Goal: Information Seeking & Learning: Check status

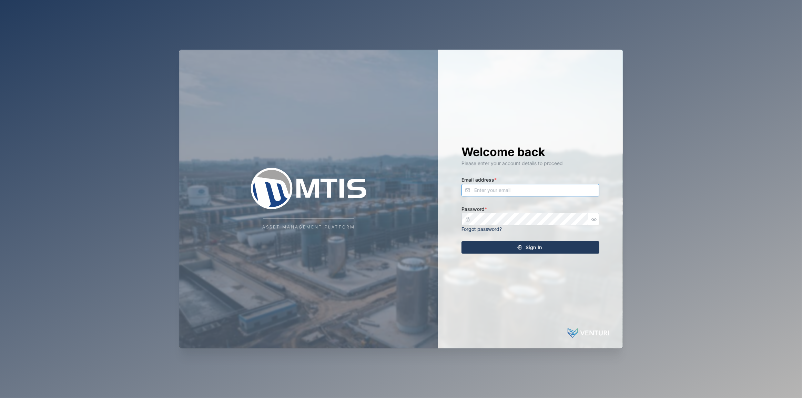
click at [506, 190] on input "Email address *" at bounding box center [530, 190] width 138 height 12
type input "[EMAIL_ADDRESS][PERSON_NAME][DOMAIN_NAME]"
click at [461, 241] on button "Sign In" at bounding box center [530, 247] width 138 height 12
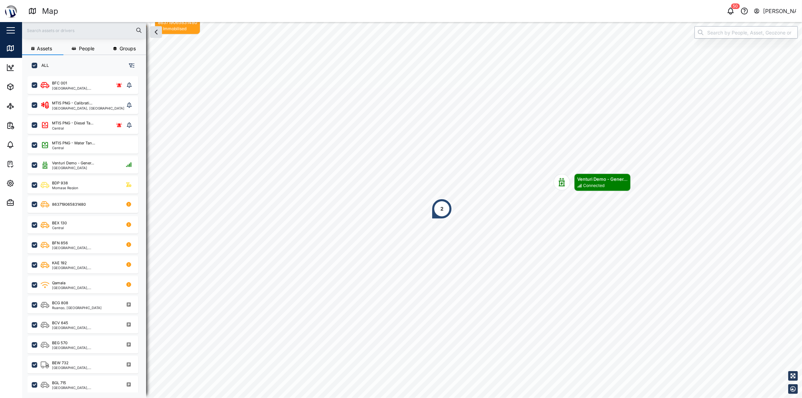
click at [725, 37] on input "search" at bounding box center [745, 32] width 103 height 12
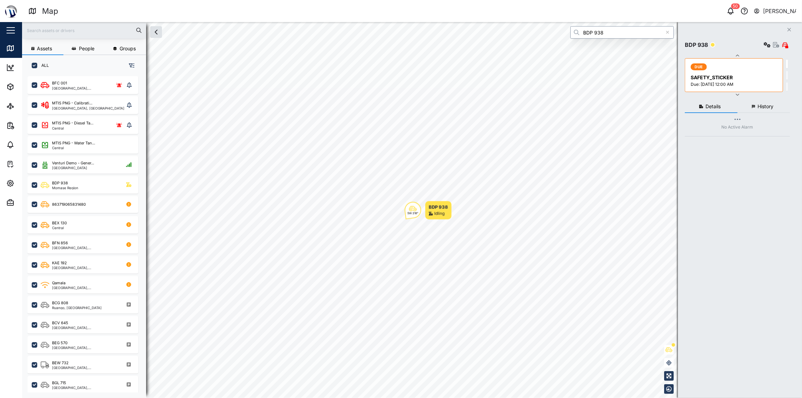
type input "BDP 938"
click at [757, 104] on span "History" at bounding box center [765, 106] width 16 height 5
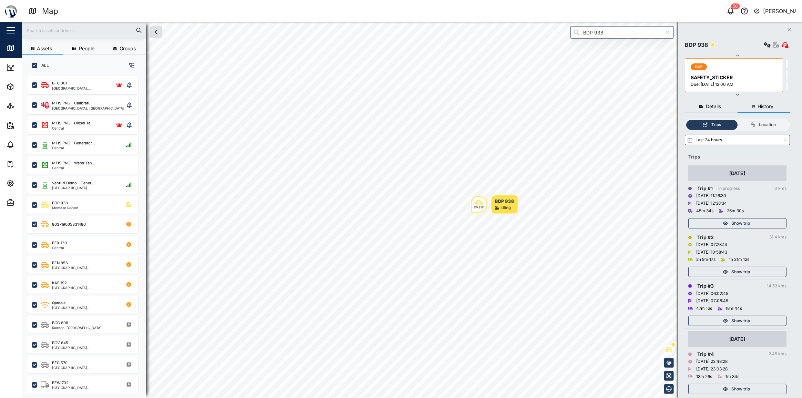
click at [710, 224] on div "Show trip" at bounding box center [736, 223] width 90 height 10
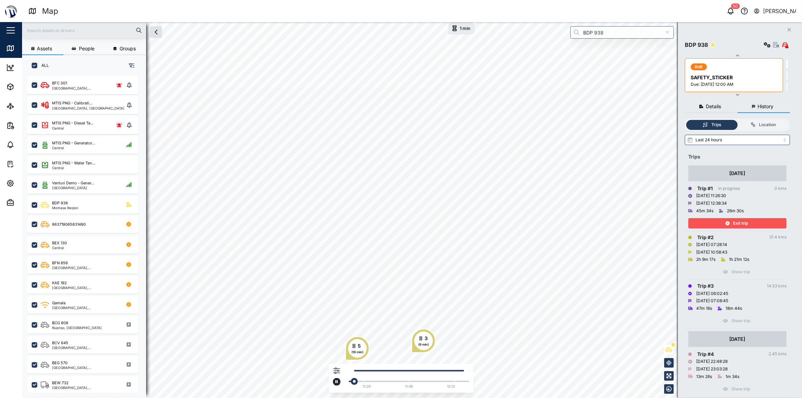
click at [420, 382] on div at bounding box center [409, 381] width 114 height 1
click at [431, 381] on div "Current: 00:52:31 Timestamp: 09/10/25 12:11:42" at bounding box center [409, 381] width 114 height 1
click at [452, 380] on div "Current: 01:08:18 Timestamp: 09/10/25 12:30:48" at bounding box center [449, 381] width 7 height 7
click at [459, 381] on div "Current: 01:08:19 Timestamp: 09/10/25 12:30:50" at bounding box center [409, 381] width 114 height 1
click at [706, 229] on td "09 Oct 2025 Trip # 1 In progress 0 kms 09/10/2025 11:26:30 09/10/2025 12:39:04 …" at bounding box center [736, 197] width 105 height 68
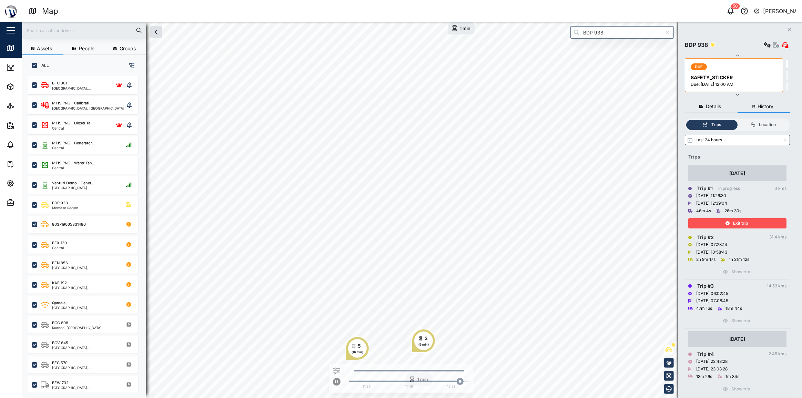
click at [706, 222] on div "Exit trip" at bounding box center [736, 223] width 90 height 10
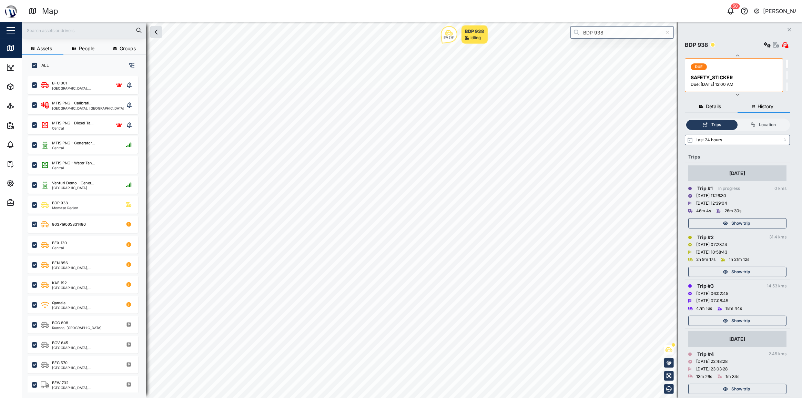
click at [719, 272] on div "Show trip" at bounding box center [736, 272] width 90 height 10
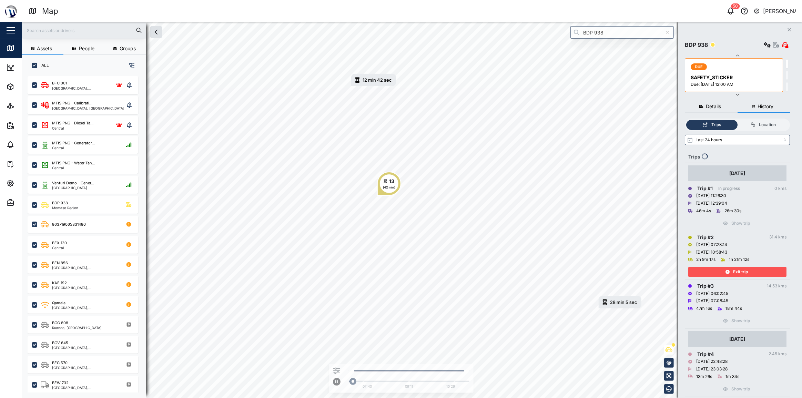
click at [719, 272] on div "Exit trip" at bounding box center [736, 272] width 90 height 10
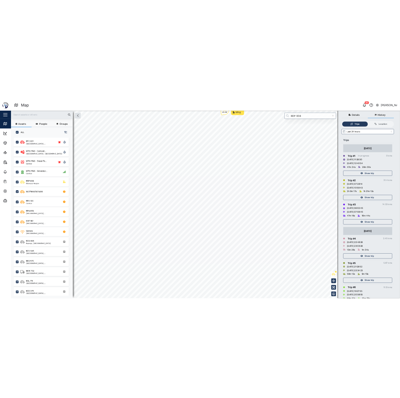
scroll to position [77, 0]
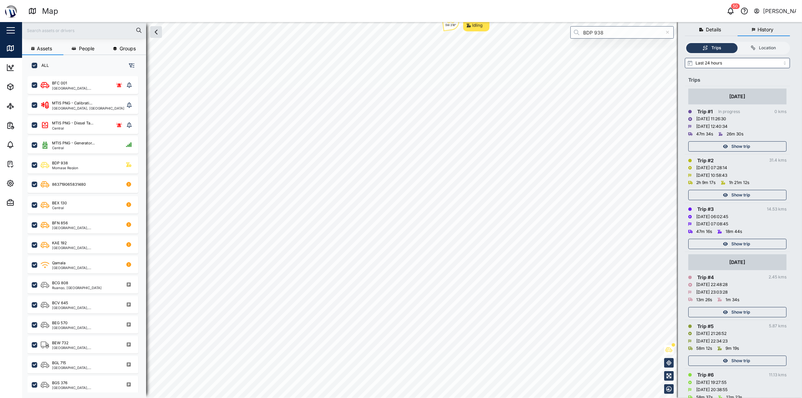
click at [713, 242] on div "Show trip" at bounding box center [736, 244] width 90 height 10
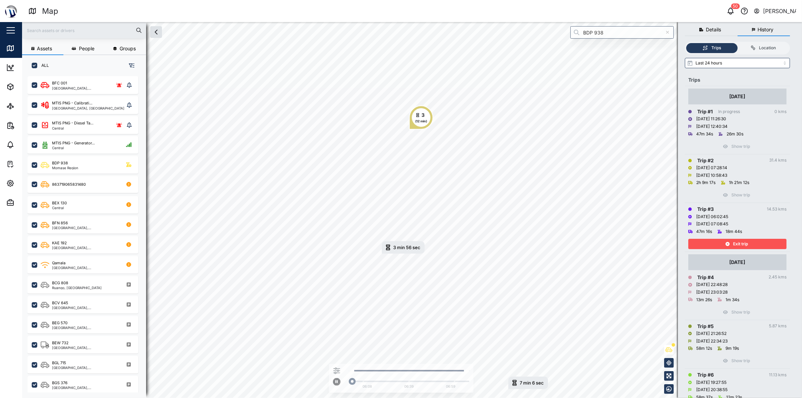
click at [714, 242] on div "Exit trip" at bounding box center [736, 244] width 90 height 10
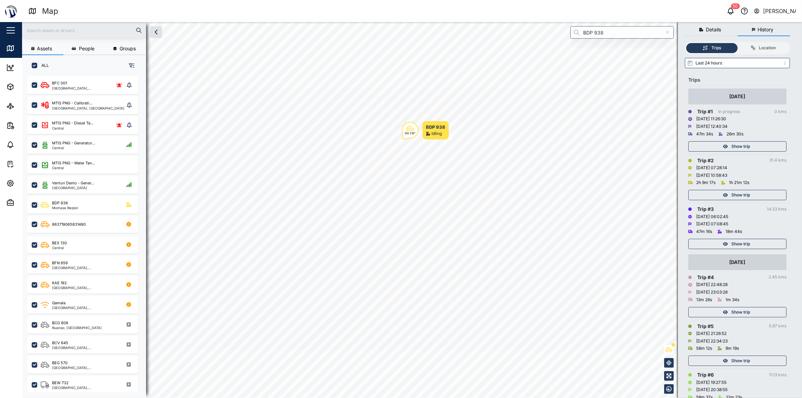
click at [702, 195] on div "Show trip" at bounding box center [736, 195] width 90 height 10
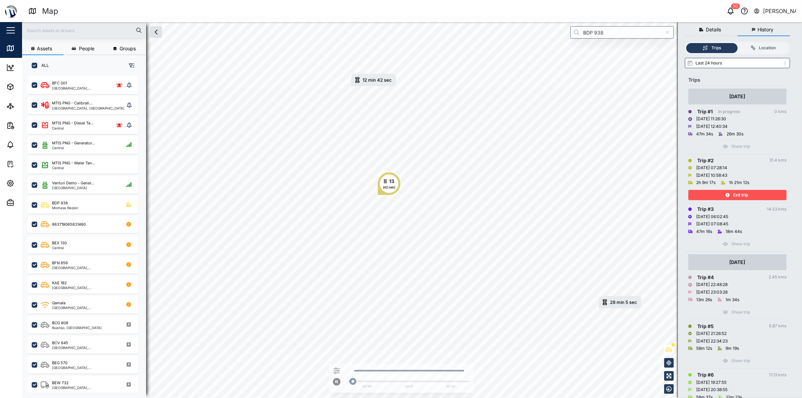
click at [702, 195] on div "Exit trip" at bounding box center [736, 195] width 90 height 10
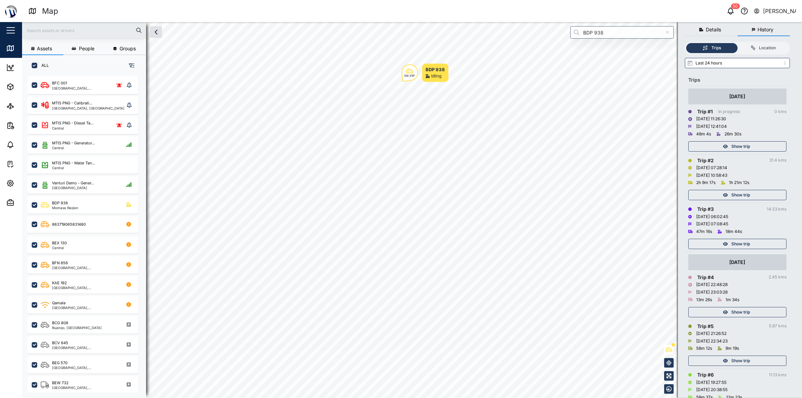
click at [745, 238] on div "Show trip" at bounding box center [737, 242] width 98 height 14
click at [738, 245] on span "Show trip" at bounding box center [740, 244] width 19 height 10
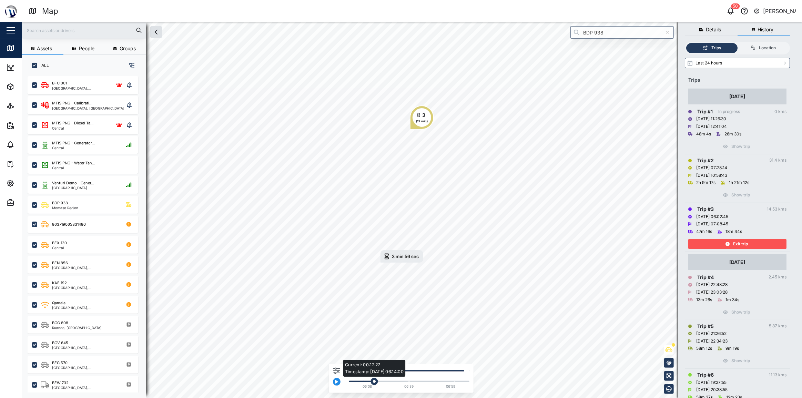
click at [372, 381] on div "Current: 00:12:27 Timestamp: 09/10/25 06:14:00" at bounding box center [409, 381] width 114 height 1
click at [393, 382] on div "Current: 00:12:55 Timestamp: 09/10/25 06:15:34" at bounding box center [409, 381] width 114 height 1
click at [403, 380] on div "Current: 00:25:05 Timestamp: 09/10/25 06:23:39" at bounding box center [409, 381] width 121 height 3
click at [416, 382] on div "Current: 00:28:44 Timestamp: 09/10/25 06:33:48" at bounding box center [409, 381] width 121 height 3
click at [435, 382] on div at bounding box center [409, 381] width 114 height 1
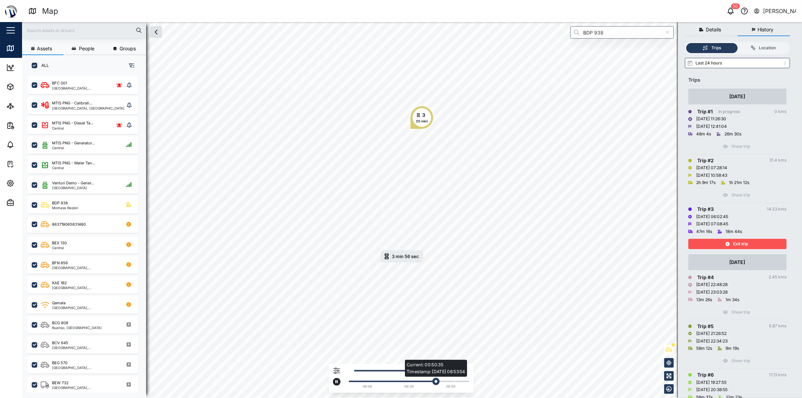
click at [423, 381] on div "Current: 00:50:35 Timestamp: 09/10/25 06:53:54" at bounding box center [409, 381] width 114 height 1
click at [446, 381] on div "Current: 00:54:48 Timestamp: 09/10/25 06:56:25" at bounding box center [409, 381] width 114 height 1
click at [456, 383] on div "06:08 06:39 06:59" at bounding box center [407, 380] width 124 height 22
click at [454, 381] on div "Current: 00:59:08 Timestamp: 09/10/25 06:58:45" at bounding box center [409, 381] width 114 height 1
click at [462, 381] on div "Current: 00:59:40 Timestamp: 09/10/25 06:58:58" at bounding box center [409, 381] width 114 height 1
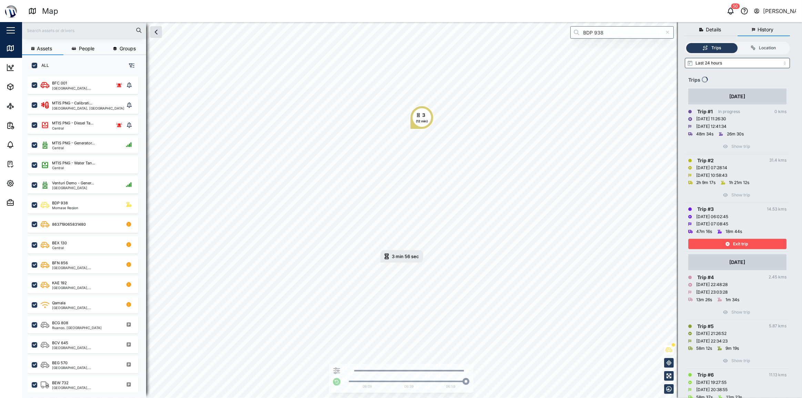
click at [722, 240] on div "Exit trip" at bounding box center [736, 244] width 90 height 10
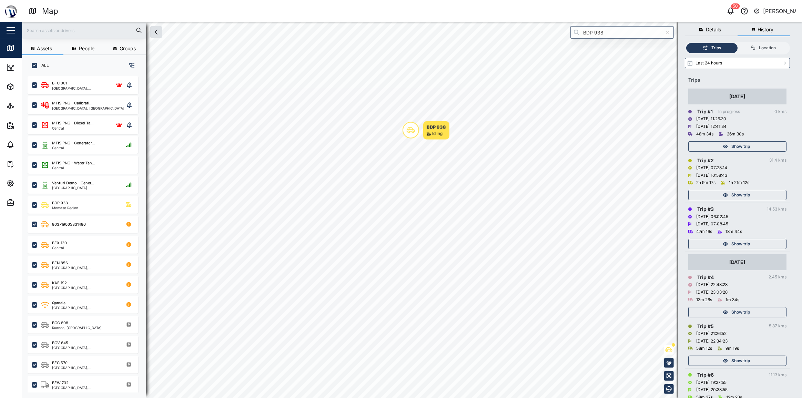
click at [715, 194] on div "Show trip" at bounding box center [736, 195] width 90 height 10
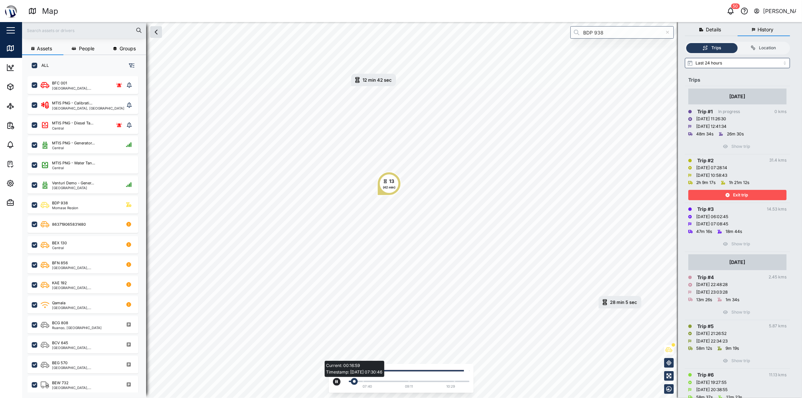
click at [360, 382] on div "Current: 00:16:59 Timestamp: 09/10/25 07:30:46" at bounding box center [409, 381] width 114 height 1
click at [366, 380] on div "Current: 00:33:27 Timestamp: 09/10/25 07:55:36" at bounding box center [368, 381] width 7 height 7
click at [372, 380] on div "Current: 00:33:30 Timestamp: 09/10/25 07:55:39" at bounding box center [409, 381] width 121 height 3
click at [717, 197] on div "Exit trip" at bounding box center [736, 195] width 90 height 10
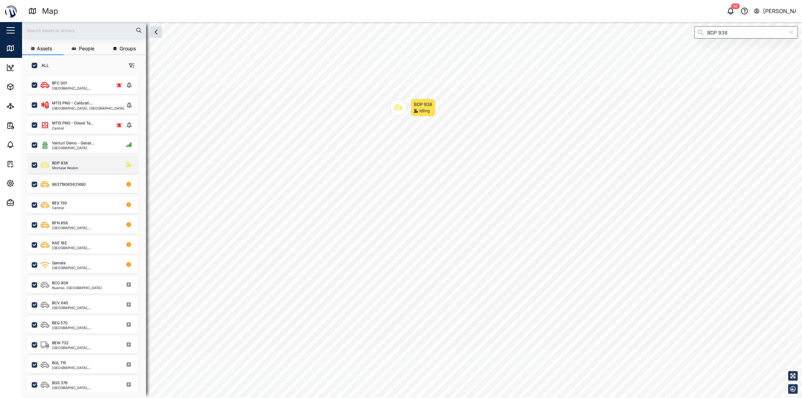
click at [79, 145] on div "Venturi Demo - Gener..." at bounding box center [73, 143] width 42 height 6
click at [62, 172] on div "BDP 938 Momase Region" at bounding box center [83, 165] width 111 height 18
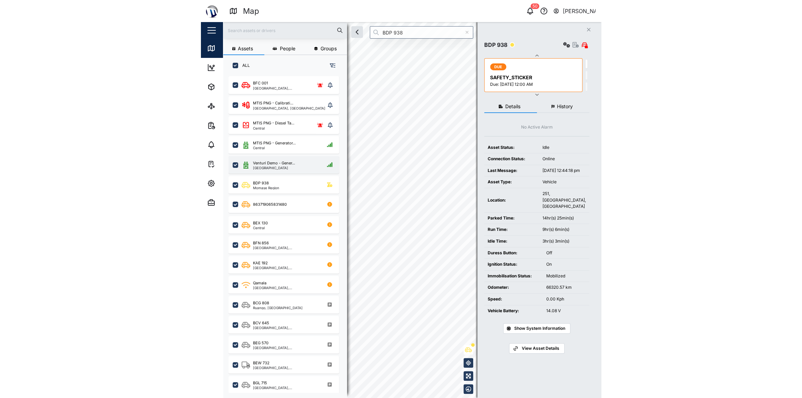
scroll to position [314, 108]
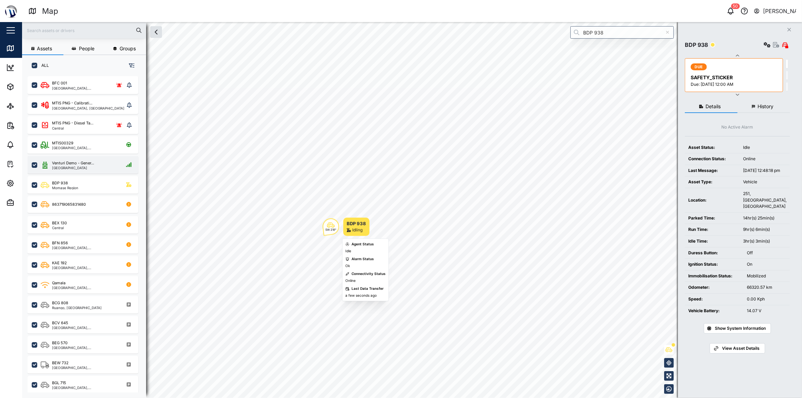
click at [333, 224] on icon "Map marker" at bounding box center [331, 225] width 8 height 6
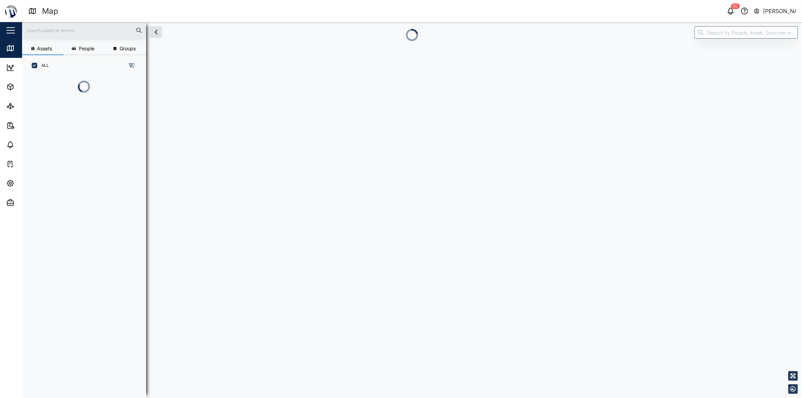
scroll to position [285, 108]
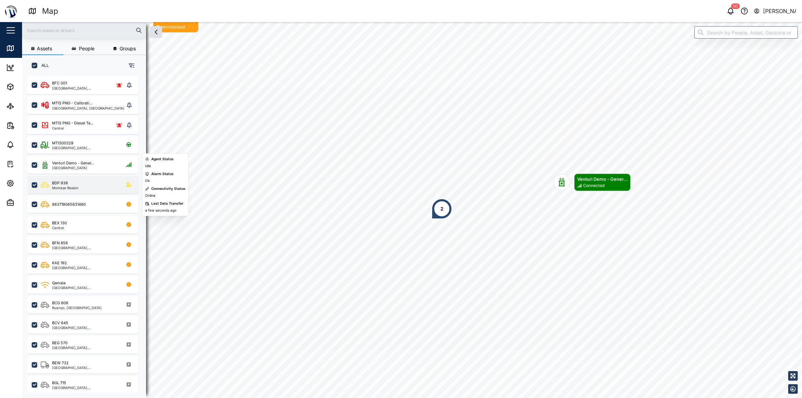
click at [86, 184] on div "BDP 938 [GEOGRAPHIC_DATA]" at bounding box center [87, 184] width 93 height 9
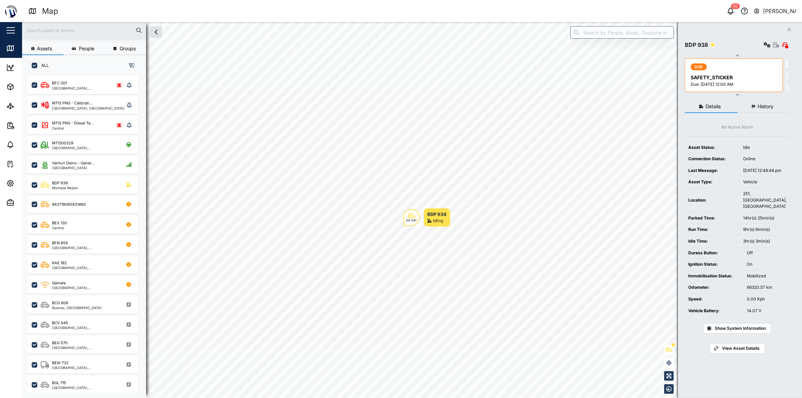
click at [768, 98] on div "Details History No Active Alarm Asset Status: Idle Connection Status: Online La…" at bounding box center [736, 240] width 105 height 287
click at [755, 114] on div "Details History No Active Alarm Asset Status: Idle Connection Status: Online La…" at bounding box center [736, 240] width 105 height 287
click at [755, 110] on button "History" at bounding box center [763, 107] width 53 height 12
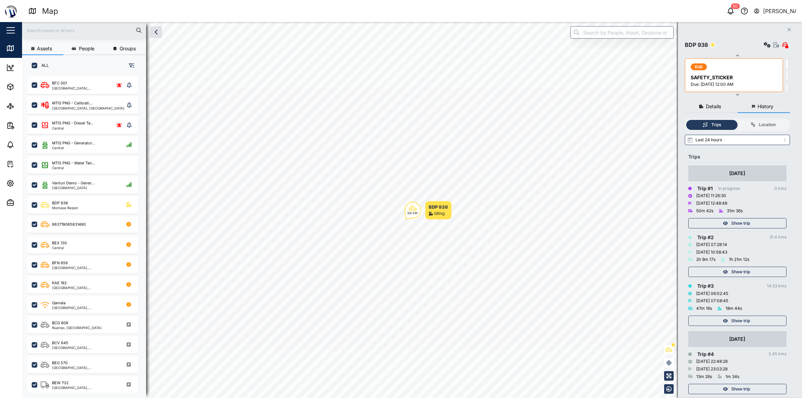
click at [730, 222] on div "Show trip" at bounding box center [736, 223] width 90 height 10
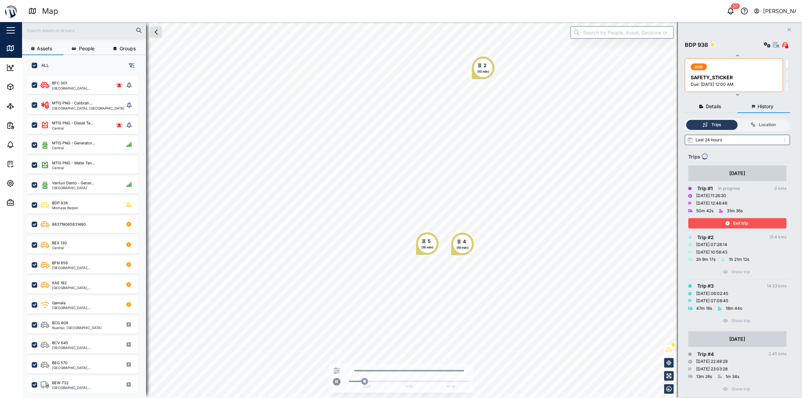
click at [487, 70] on div "(10 min)" at bounding box center [483, 71] width 12 height 5
click at [708, 220] on div "Exit trip" at bounding box center [736, 223] width 90 height 10
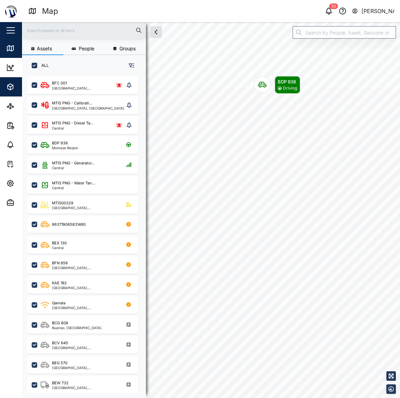
scroll to position [5, 5]
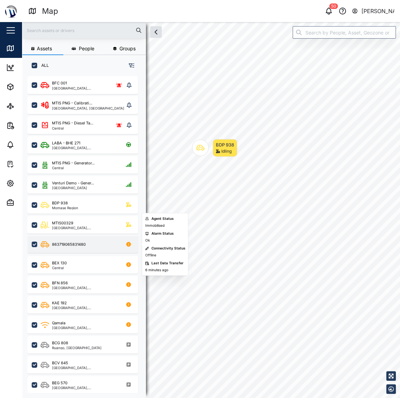
click at [81, 237] on div "863719065831480" at bounding box center [83, 244] width 111 height 17
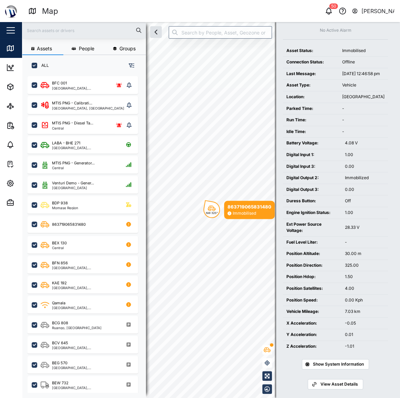
scroll to position [59, 0]
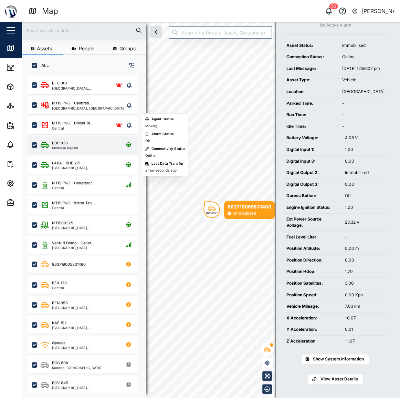
click at [77, 141] on div "BDP 938" at bounding box center [65, 143] width 26 height 6
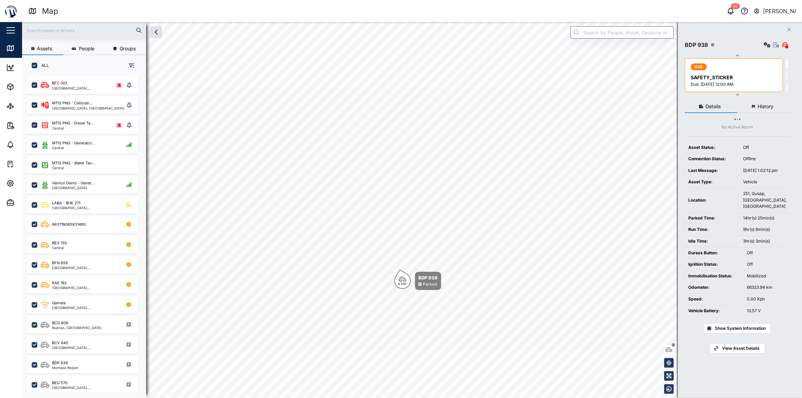
scroll to position [314, 108]
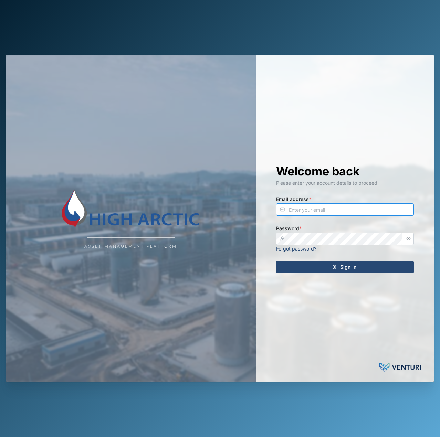
click at [287, 209] on input "Email address *" at bounding box center [345, 210] width 138 height 12
type input "[EMAIL_ADDRESS][PERSON_NAME][DOMAIN_NAME]"
click at [276, 261] on button "Sign In" at bounding box center [345, 267] width 138 height 12
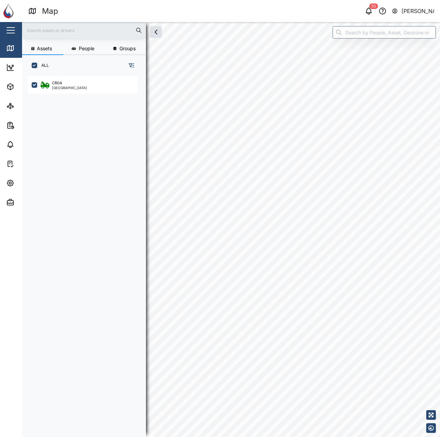
checkbox input "true"
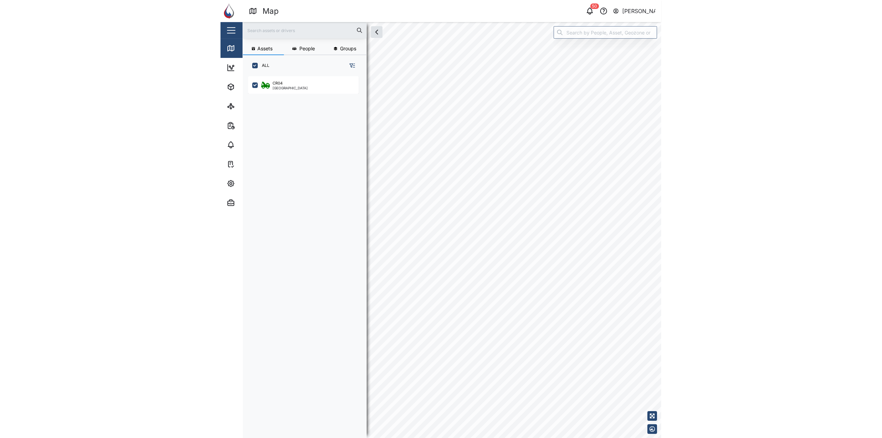
scroll to position [353, 108]
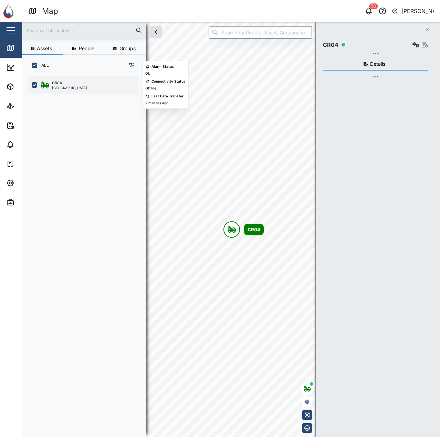
click at [80, 90] on div "CR04 Southern Region" at bounding box center [87, 84] width 93 height 9
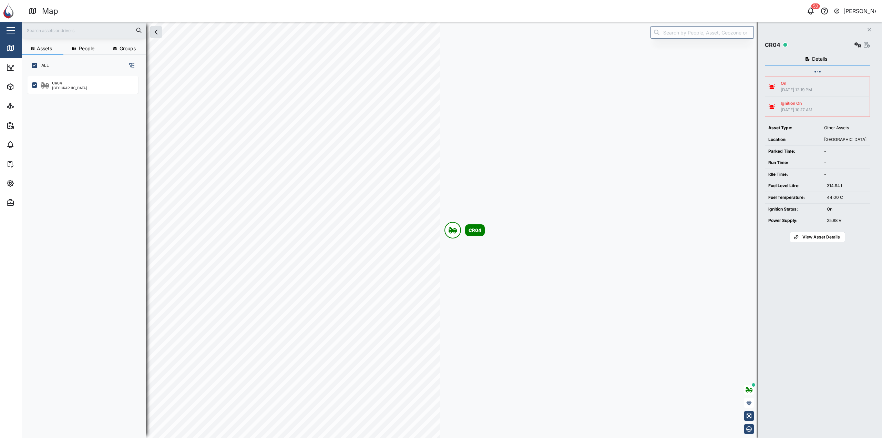
scroll to position [353, 108]
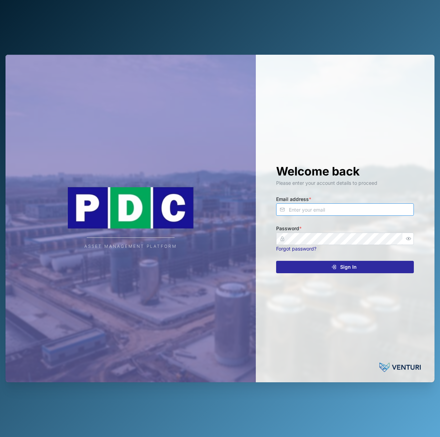
click at [297, 204] on input "Email address *" at bounding box center [345, 210] width 138 height 12
type input "[EMAIL_ADDRESS][PERSON_NAME][DOMAIN_NAME]"
click at [276, 261] on button "Sign In" at bounding box center [345, 267] width 138 height 12
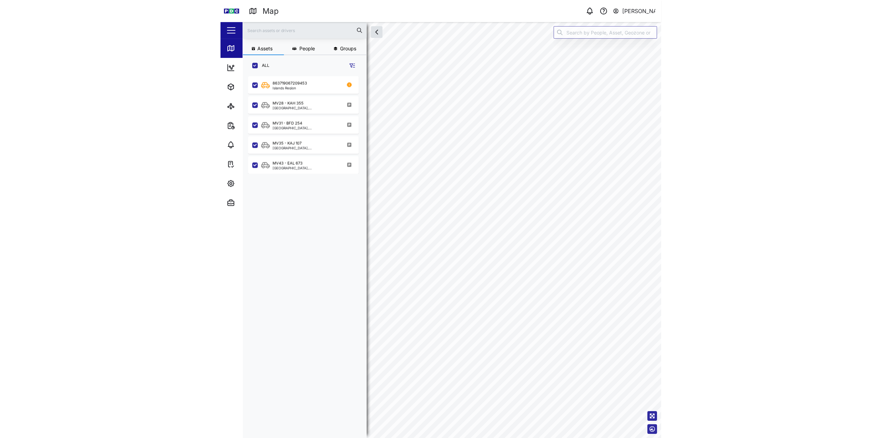
scroll to position [353, 108]
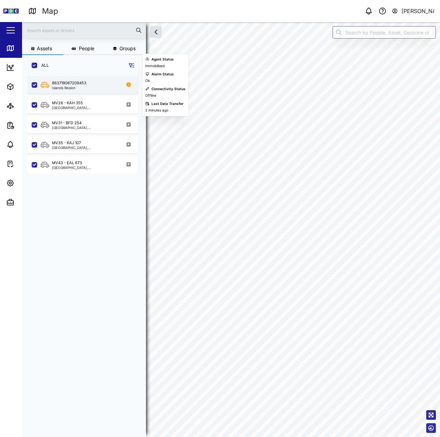
click at [95, 84] on div "863719067209453 Islands Region" at bounding box center [87, 84] width 93 height 9
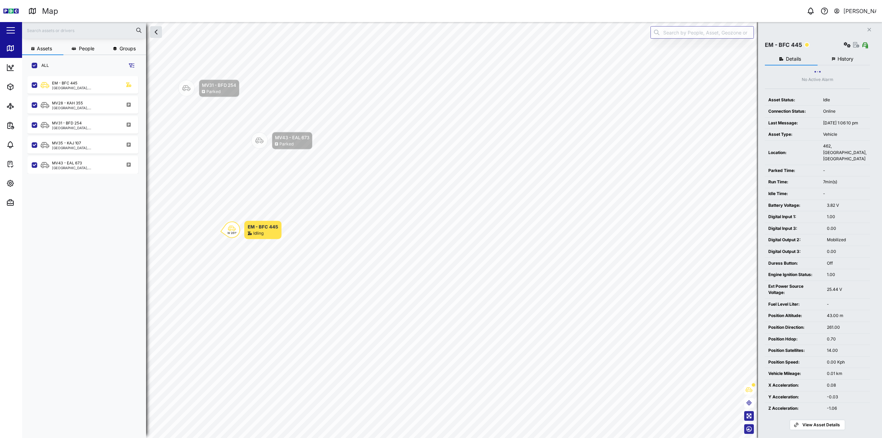
scroll to position [353, 108]
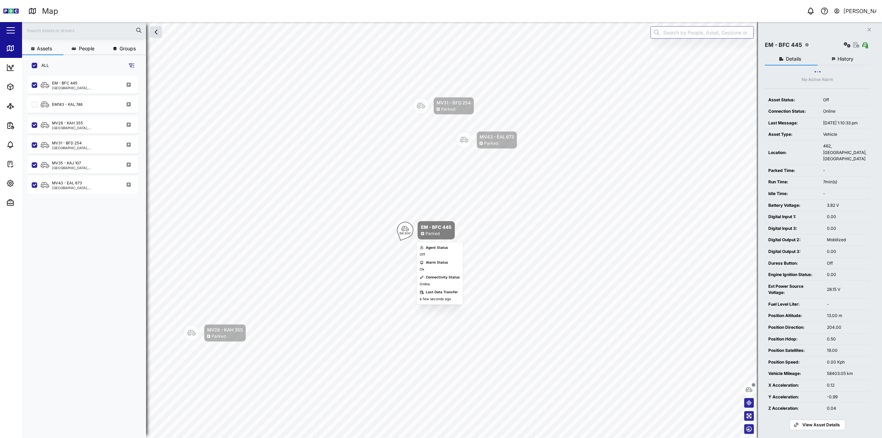
click at [427, 231] on div "Parked" at bounding box center [432, 233] width 14 height 7
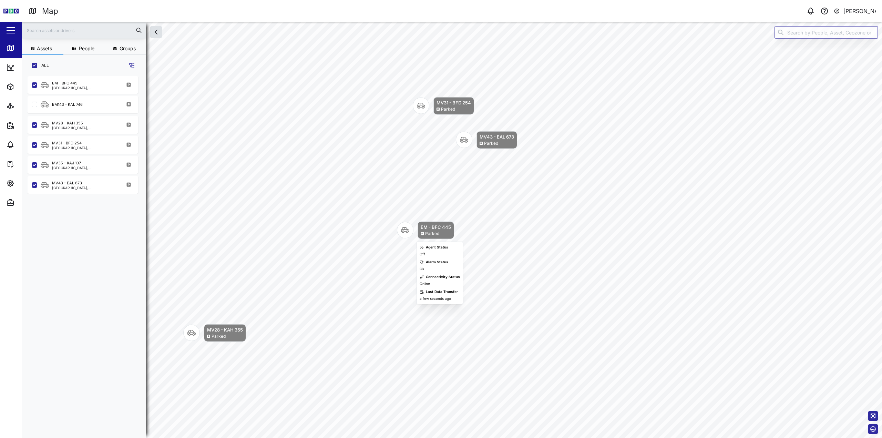
click at [427, 231] on div "Parked" at bounding box center [432, 233] width 14 height 7
click at [405, 231] on icon "Map marker" at bounding box center [405, 230] width 8 height 8
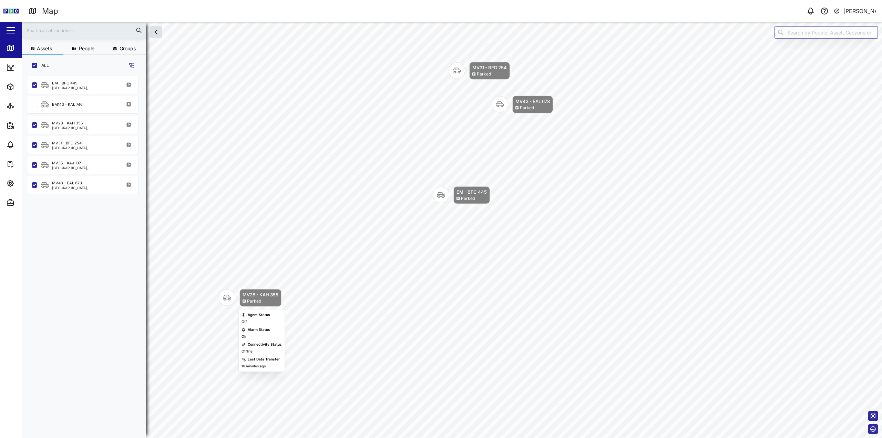
click at [224, 297] on icon "Map marker" at bounding box center [227, 298] width 8 height 6
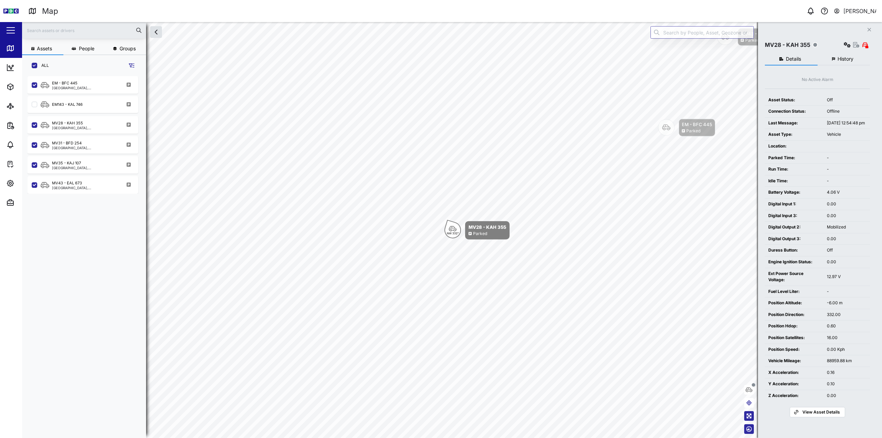
click at [440, 58] on span "History" at bounding box center [845, 58] width 16 height 5
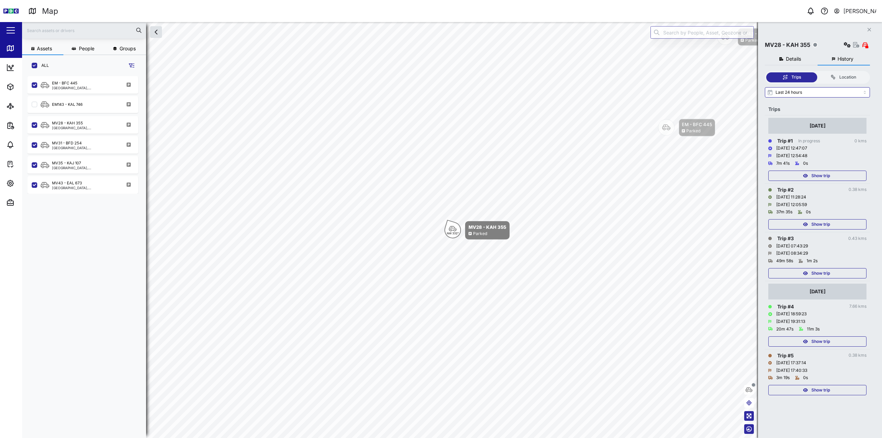
click at [440, 175] on span "Show trip" at bounding box center [820, 176] width 19 height 10
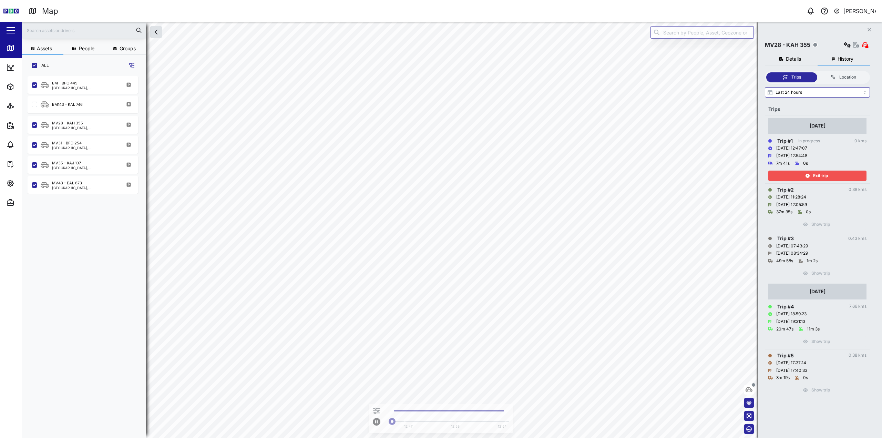
click at [440, 175] on span "Exit trip" at bounding box center [820, 176] width 15 height 10
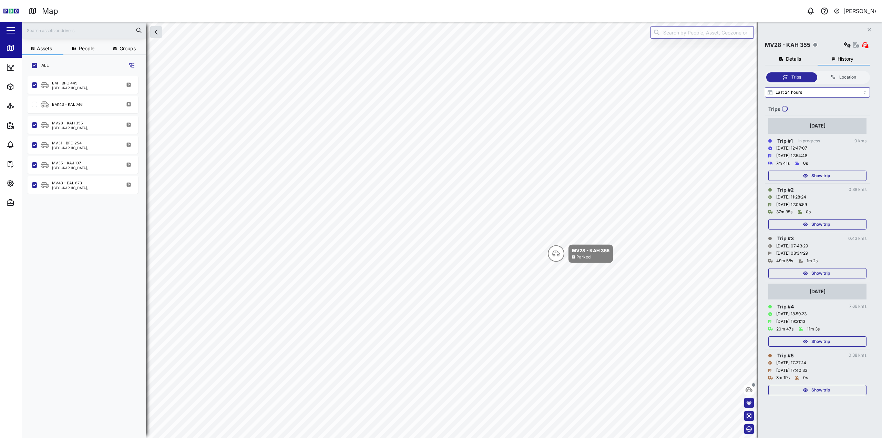
click at [440, 220] on span "Show trip" at bounding box center [820, 224] width 19 height 10
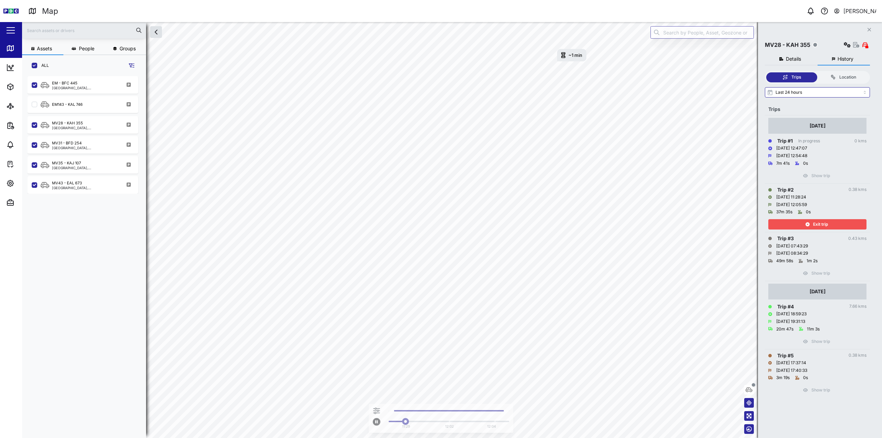
click at [440, 220] on span "Exit trip" at bounding box center [820, 224] width 15 height 10
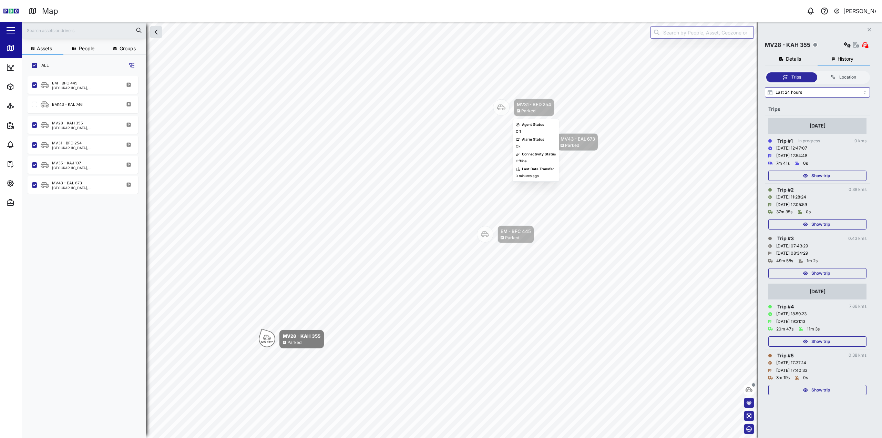
click at [440, 111] on div "Parked" at bounding box center [534, 111] width 34 height 7
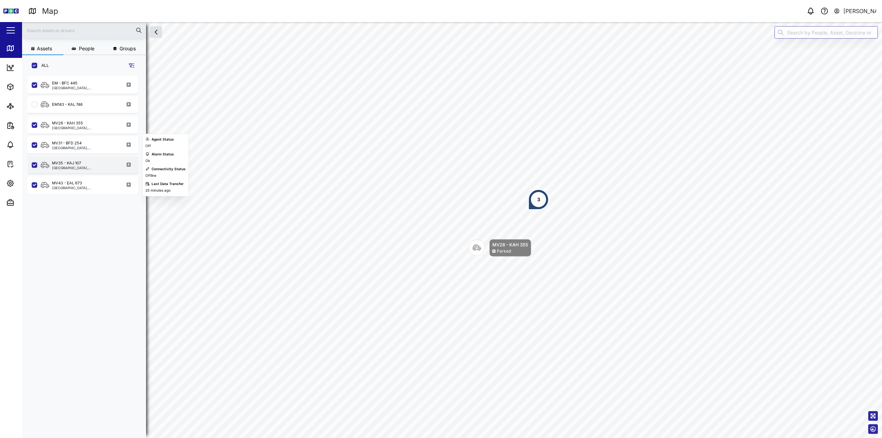
click at [80, 166] on div "Kimbe, Islands Region" at bounding box center [85, 167] width 66 height 3
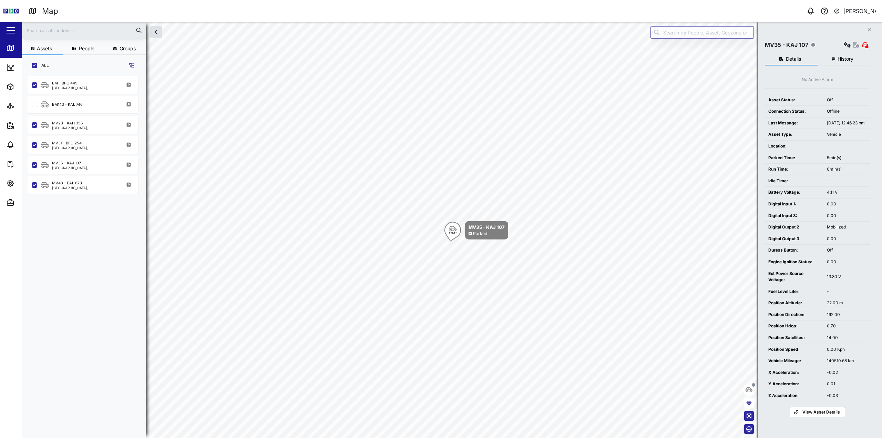
click at [440, 65] on button "History" at bounding box center [843, 59] width 53 height 12
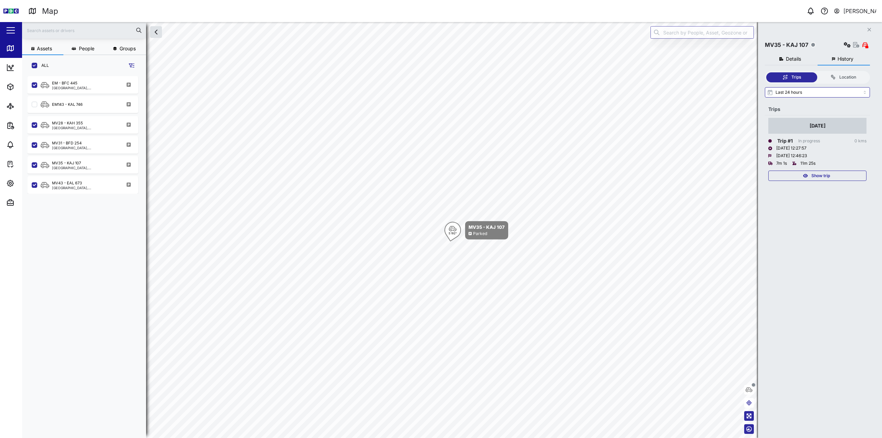
click at [440, 174] on div "Show trip" at bounding box center [817, 176] width 90 height 10
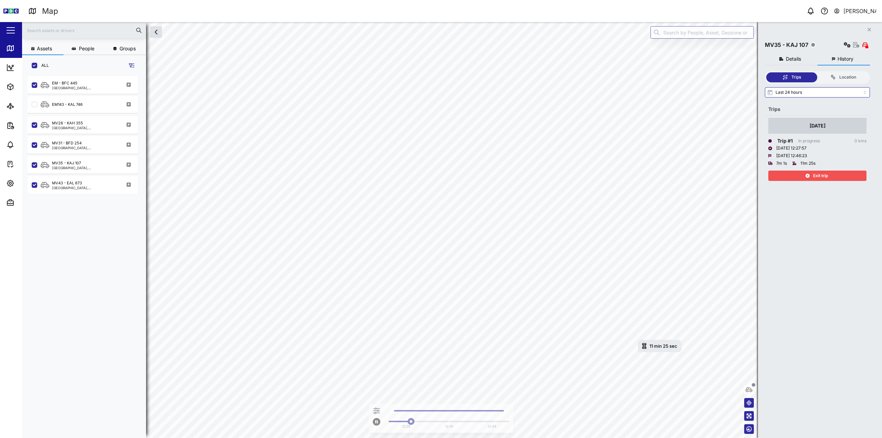
click at [440, 174] on icon "button" at bounding box center [807, 176] width 4 height 4
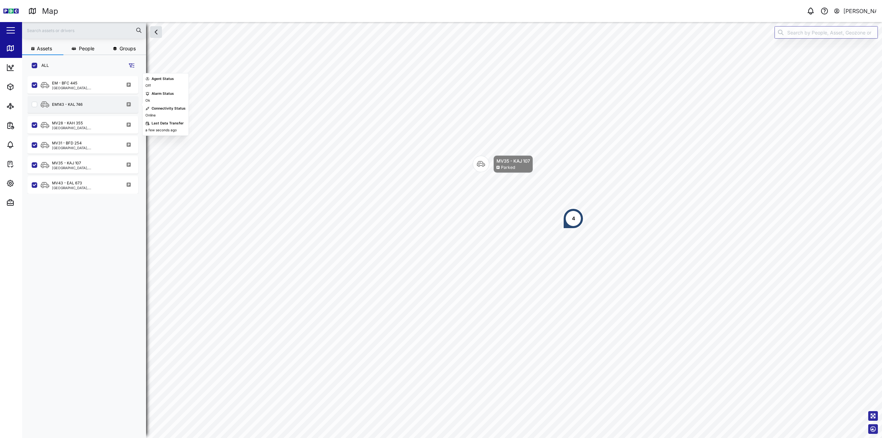
click at [35, 105] on input "grid" at bounding box center [35, 105] width 6 height 6
checkbox input "true"
click at [72, 106] on div "EM143 - KAL 746" at bounding box center [67, 105] width 31 height 6
click at [73, 125] on div "MV28 - KAH 355" at bounding box center [67, 123] width 31 height 6
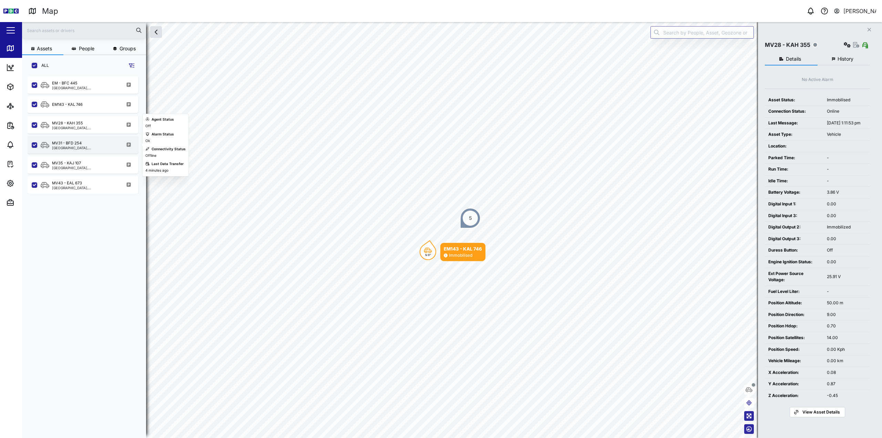
click at [76, 144] on div "MV31 - BFD 254" at bounding box center [67, 143] width 30 height 6
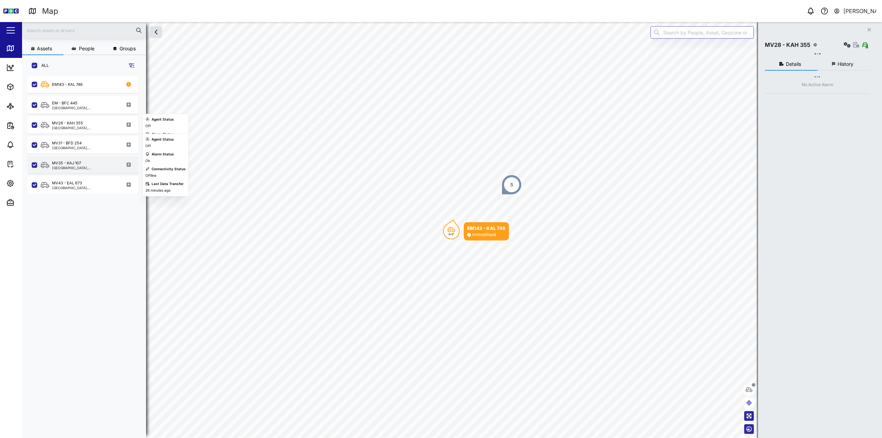
click at [80, 164] on div "MV35 - KAJ 107" at bounding box center [66, 163] width 29 height 6
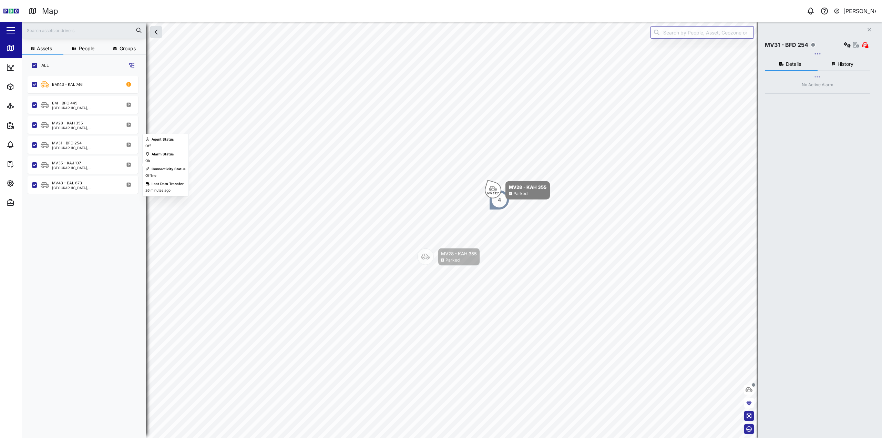
click at [79, 174] on div "MV43 - EAL 673 Kimbe, Islands Region" at bounding box center [83, 184] width 111 height 20
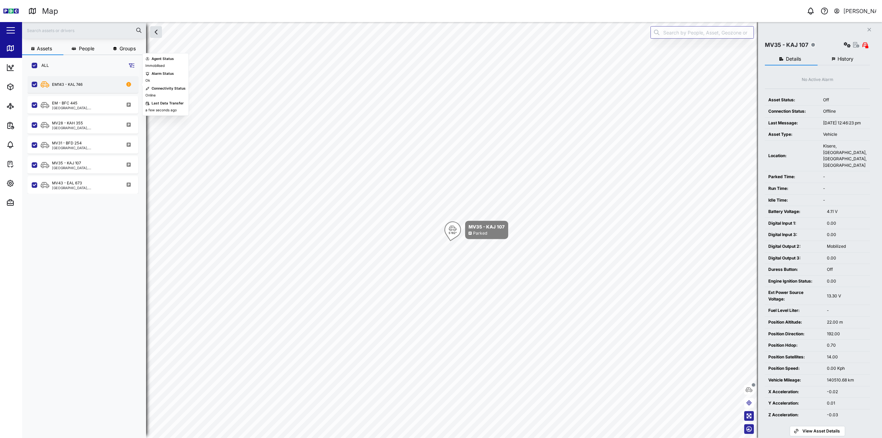
click at [79, 85] on div "EM143 - KAL 746" at bounding box center [67, 85] width 31 height 6
